Goal: Task Accomplishment & Management: Use online tool/utility

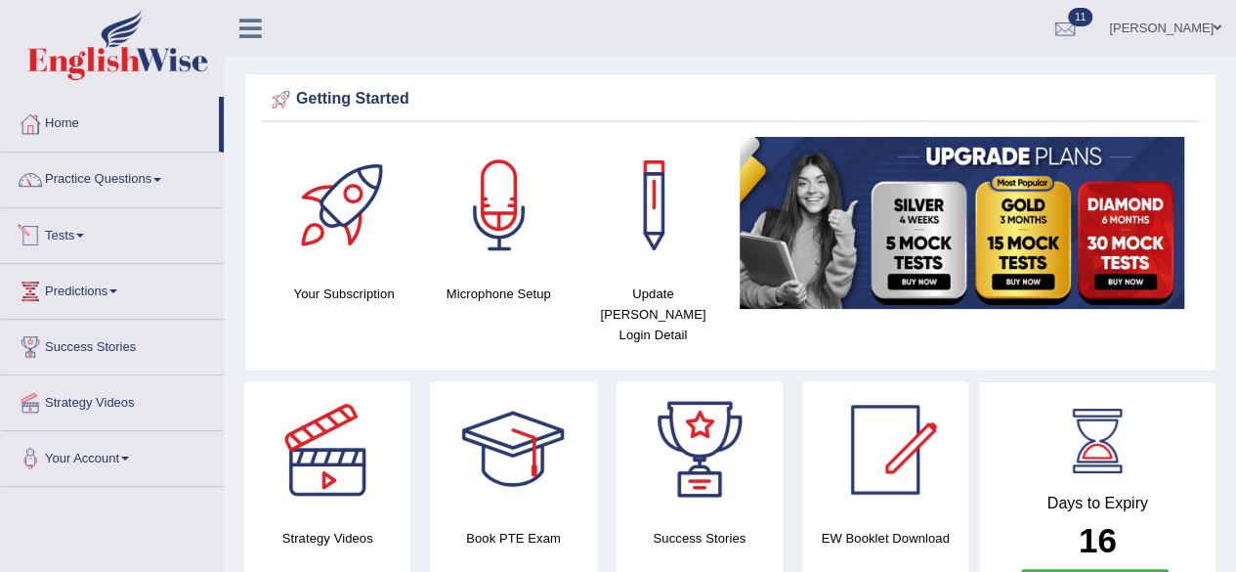
click at [72, 233] on link "Tests" at bounding box center [112, 232] width 223 height 49
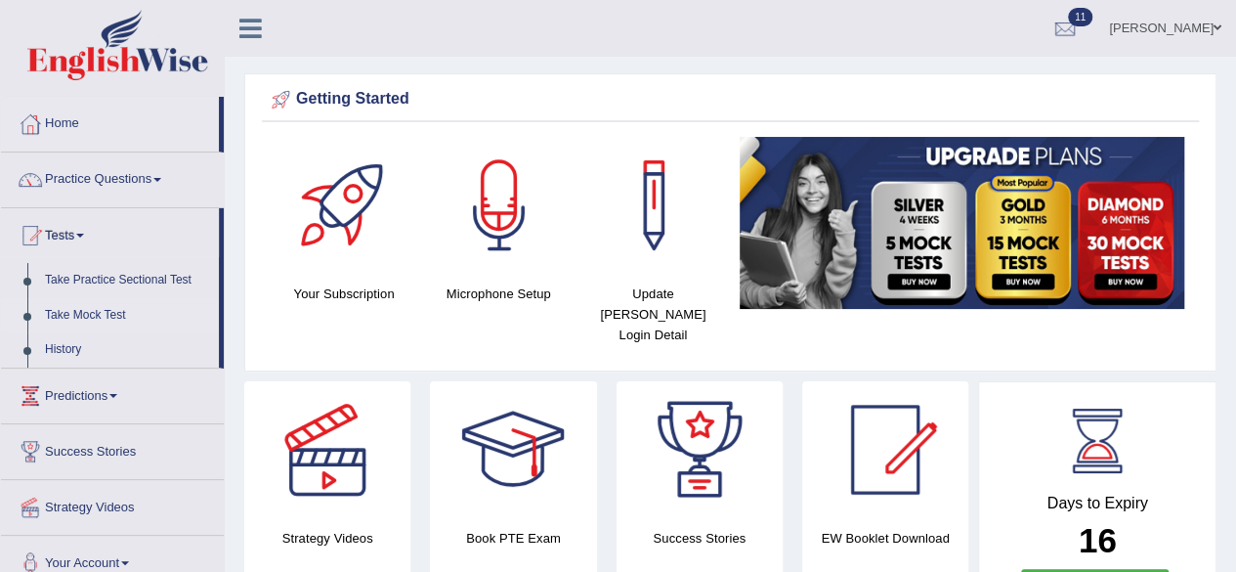
click at [117, 315] on link "Take Mock Test" at bounding box center [127, 315] width 183 height 35
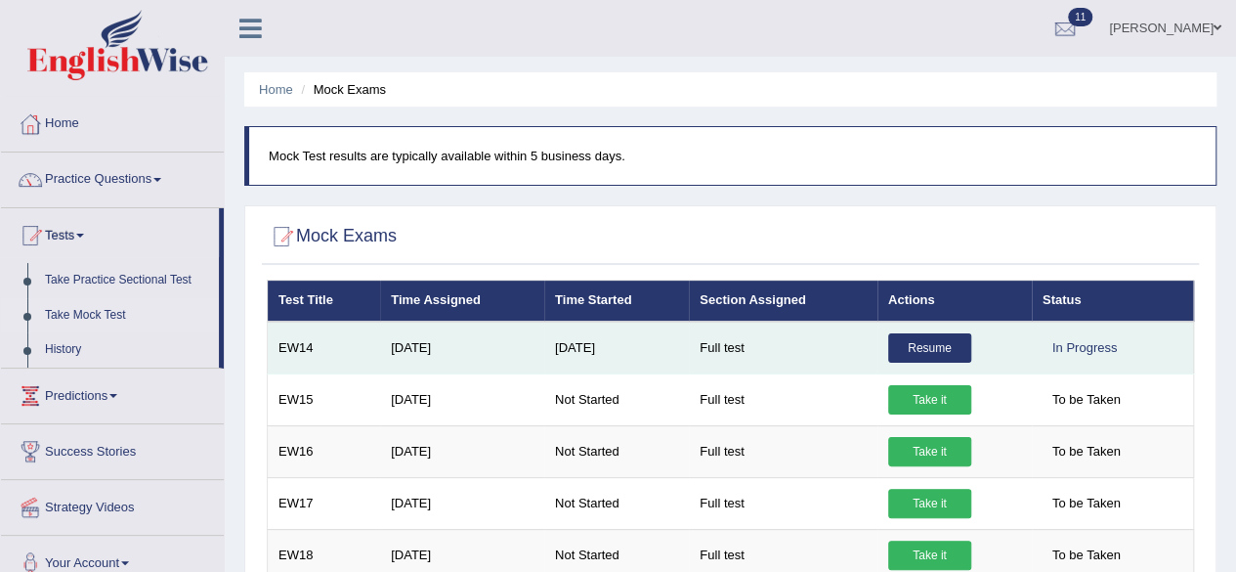
click at [948, 345] on link "Resume" at bounding box center [929, 347] width 83 height 29
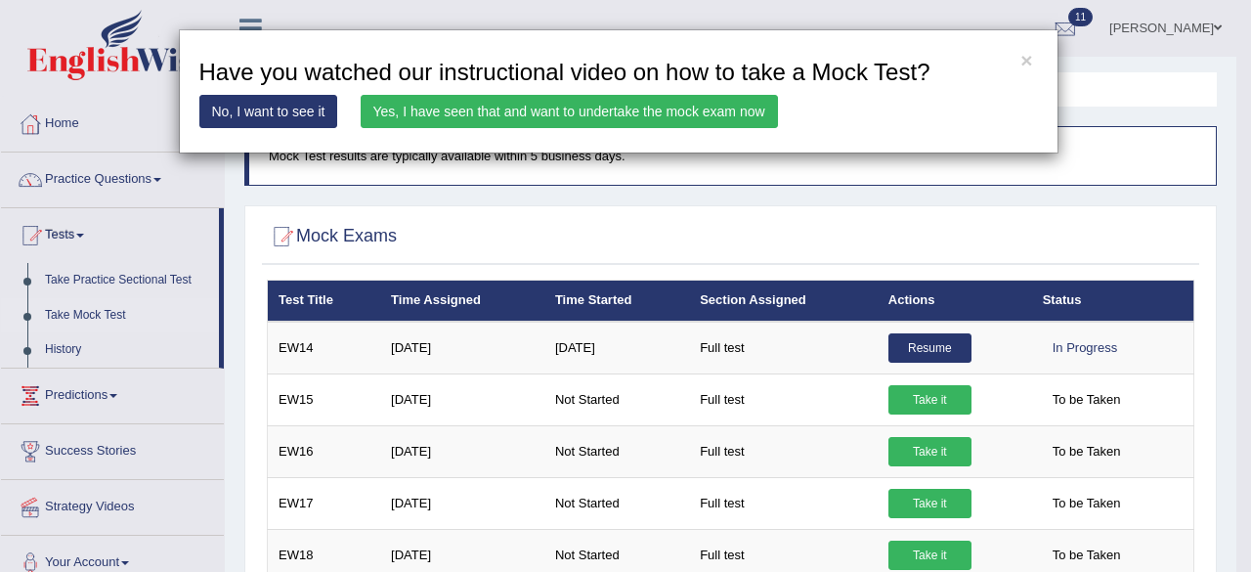
click at [659, 112] on link "Yes, I have seen that and want to undertake the mock exam now" at bounding box center [568, 111] width 417 height 33
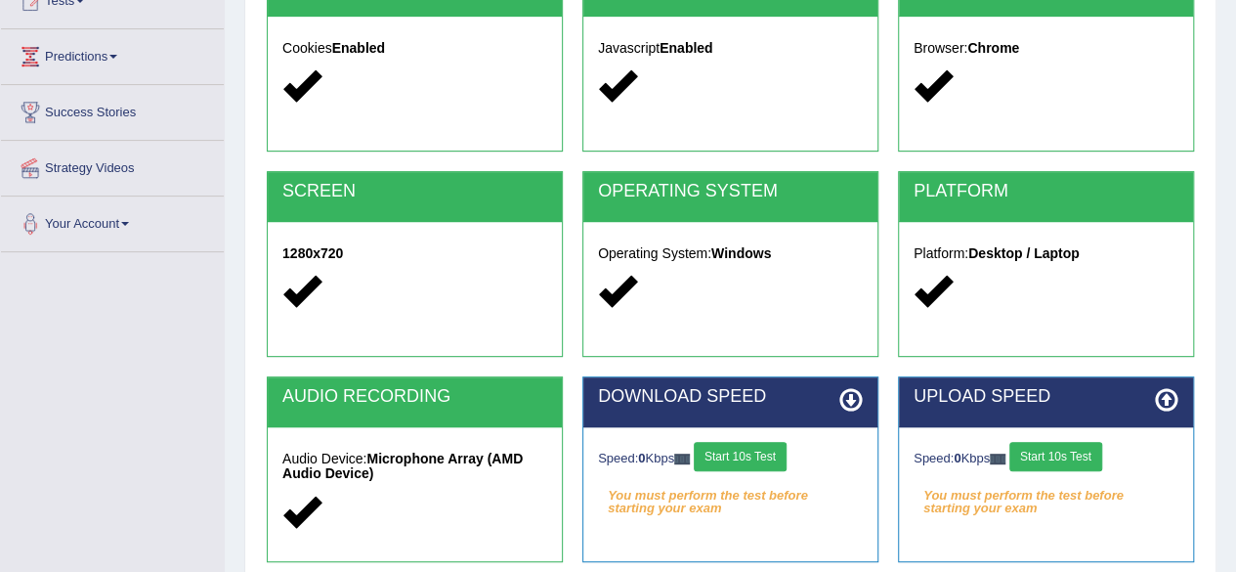
scroll to position [453, 0]
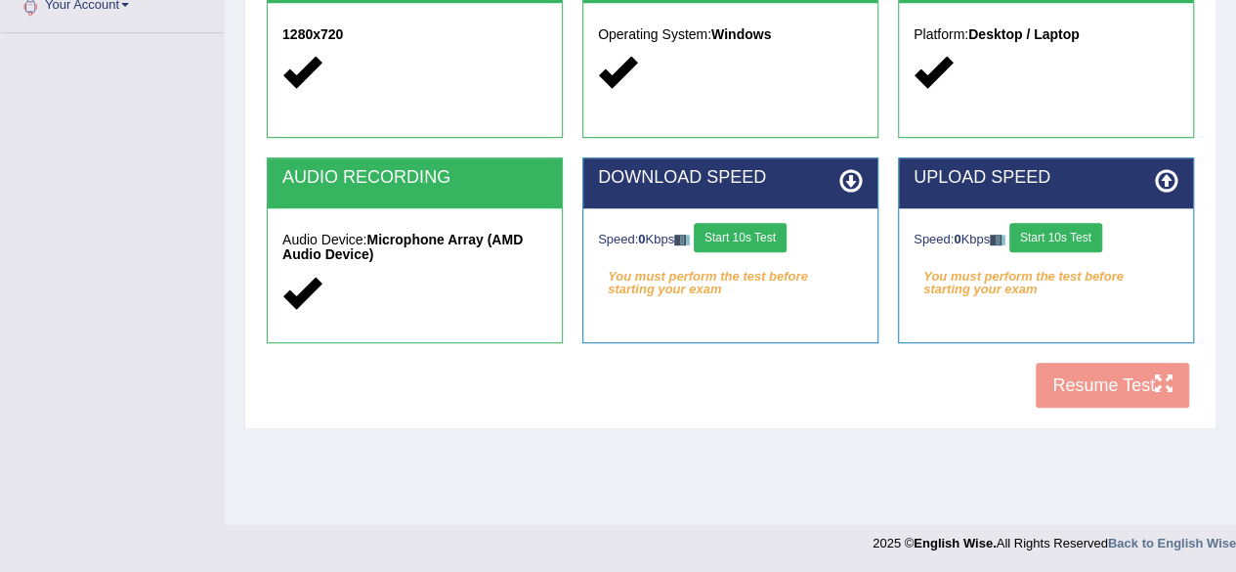
drag, startPoint x: 771, startPoint y: 237, endPoint x: 868, endPoint y: 231, distance: 97.0
click at [773, 236] on button "Start 10s Test" at bounding box center [740, 237] width 93 height 29
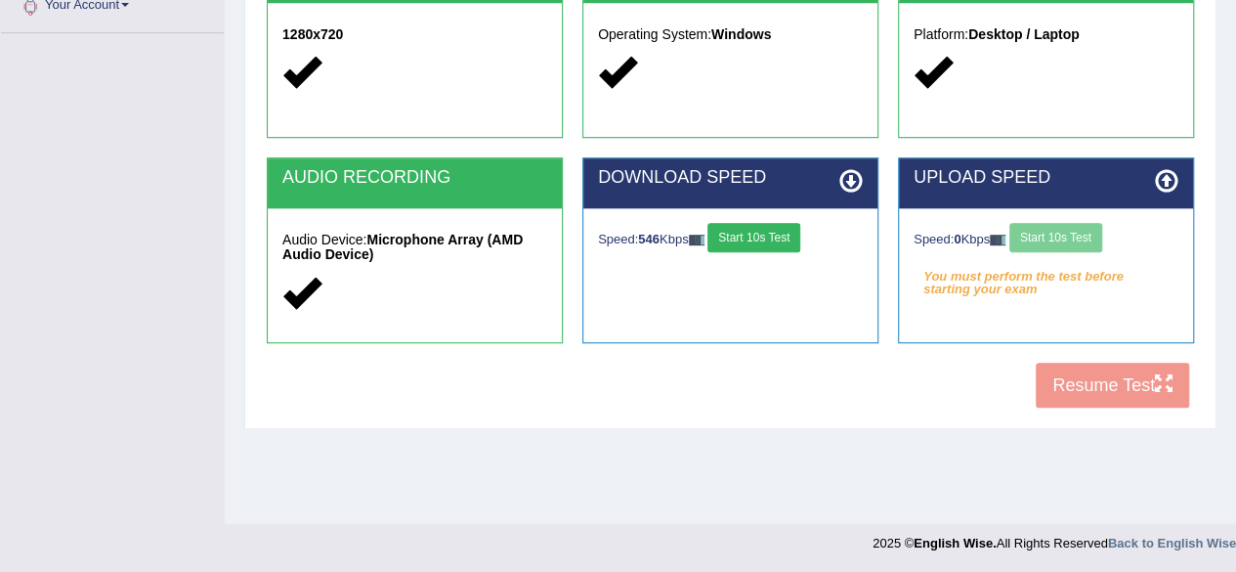
click at [1053, 229] on div "Speed: 0 Kbps Start 10s Test" at bounding box center [1045, 240] width 265 height 34
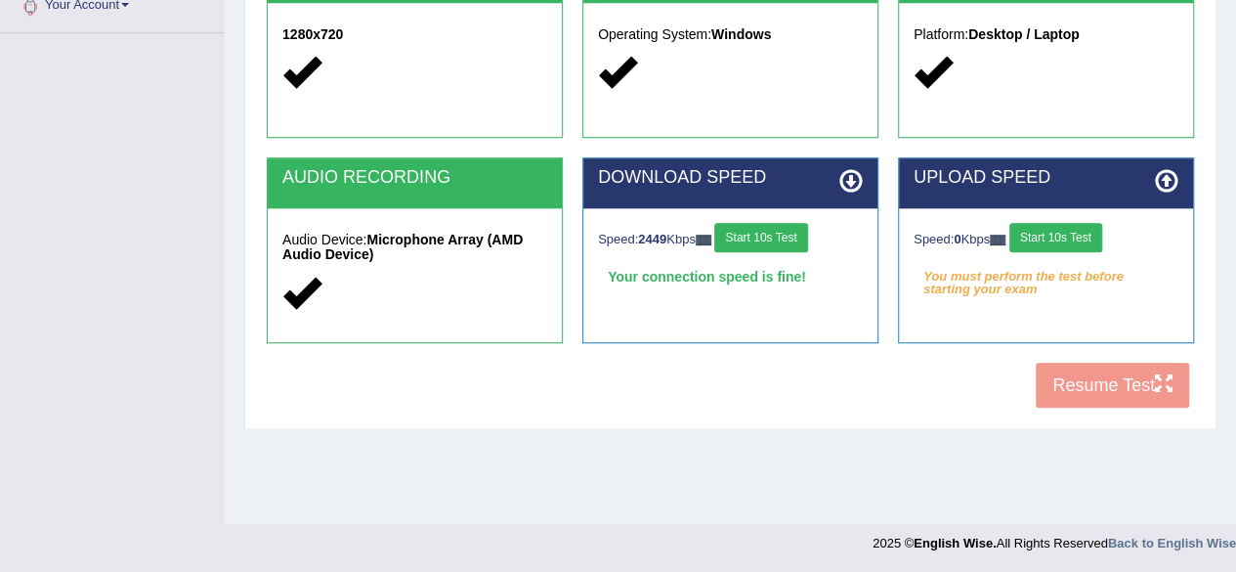
click at [1052, 233] on button "Start 10s Test" at bounding box center [1055, 237] width 93 height 29
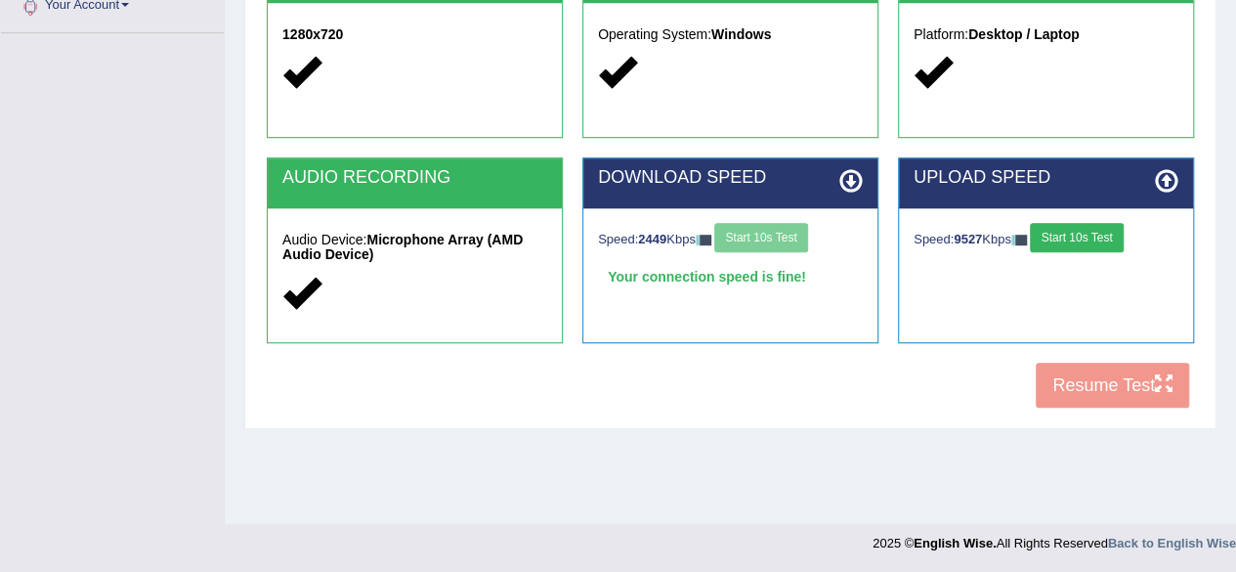
click at [1070, 230] on button "Start 10s Test" at bounding box center [1076, 237] width 93 height 29
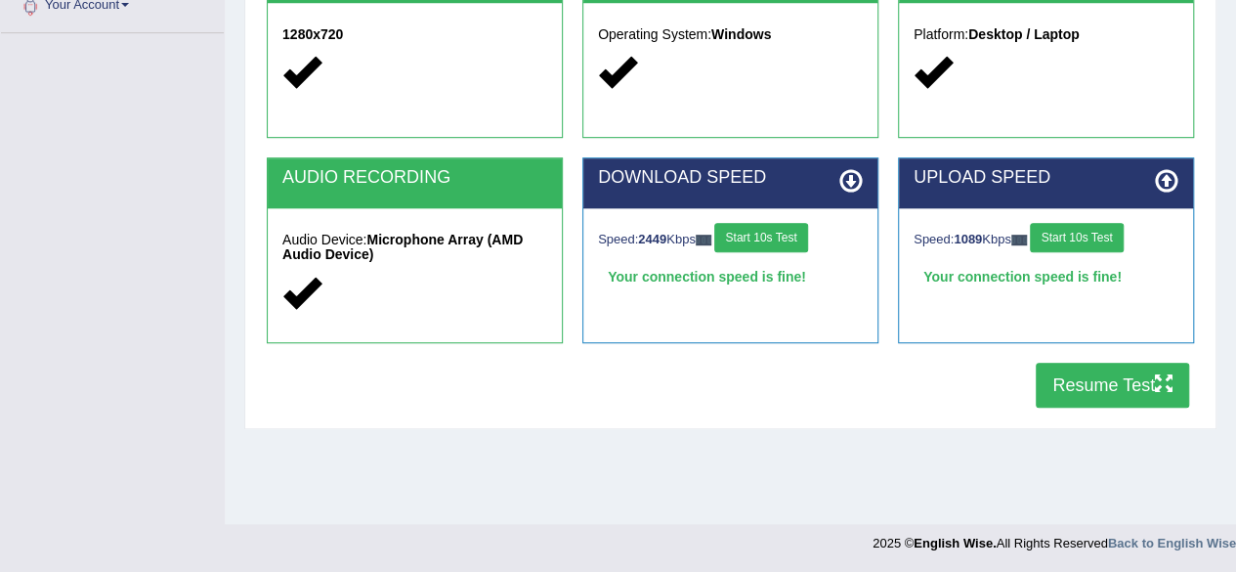
click at [797, 233] on button "Start 10s Test" at bounding box center [760, 237] width 93 height 29
click at [1082, 235] on div "Speed: 1110 Kbps Start 10s Test" at bounding box center [1045, 240] width 265 height 34
click at [1073, 409] on div "COOKIES Cookies Enabled JAVASCRIPT Javascript Enabled BROWSER Browser: Chrome S…" at bounding box center [730, 82] width 937 height 671
click at [1075, 389] on button "Resume Test" at bounding box center [1112, 384] width 153 height 45
